Goal: Information Seeking & Learning: Learn about a topic

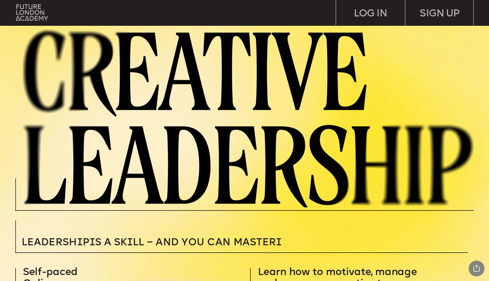
scroll to position [65, 0]
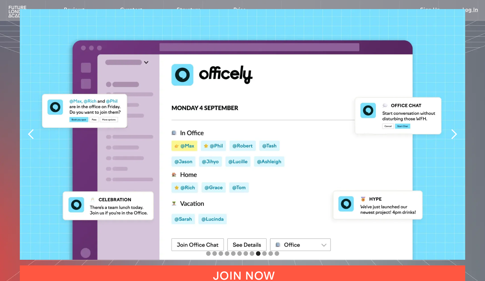
scroll to position [1273, 0]
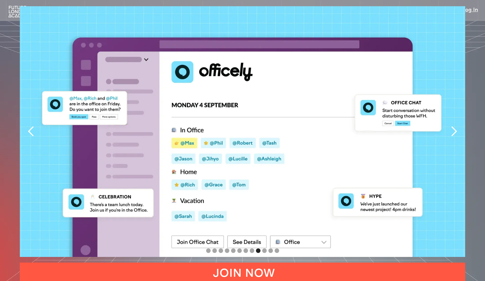
click at [456, 126] on div "next slide" at bounding box center [453, 131] width 11 height 11
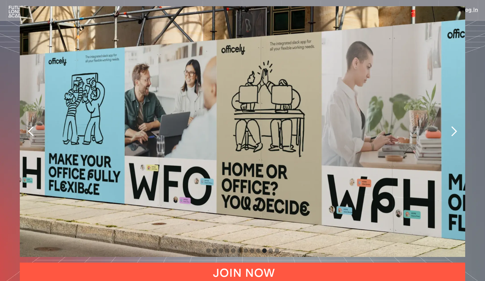
click at [456, 126] on div "next slide" at bounding box center [453, 131] width 11 height 11
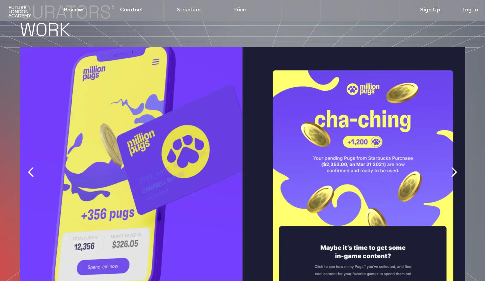
scroll to position [1235, 0]
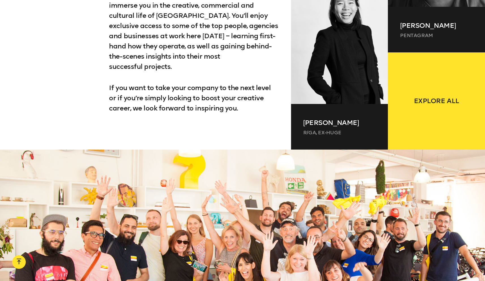
scroll to position [641, 0]
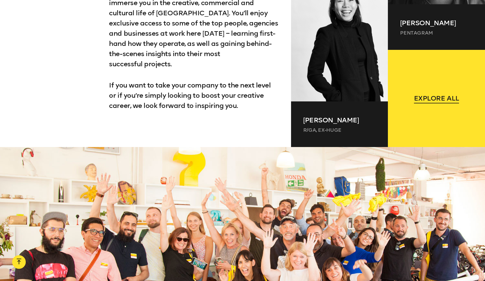
click at [448, 70] on link "Explore all" at bounding box center [436, 98] width 97 height 97
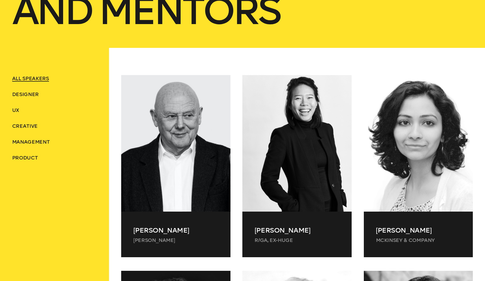
scroll to position [211, 0]
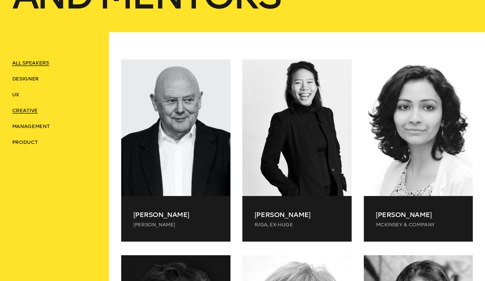
click at [28, 112] on span "Creative" at bounding box center [24, 110] width 25 height 6
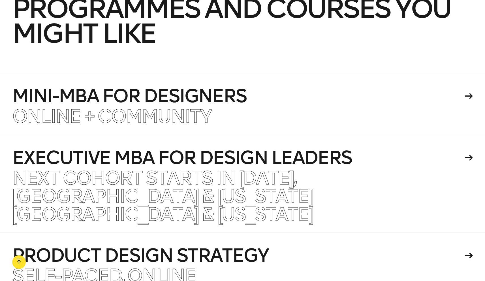
scroll to position [1507, 0]
